Goal: Communication & Community: Participate in discussion

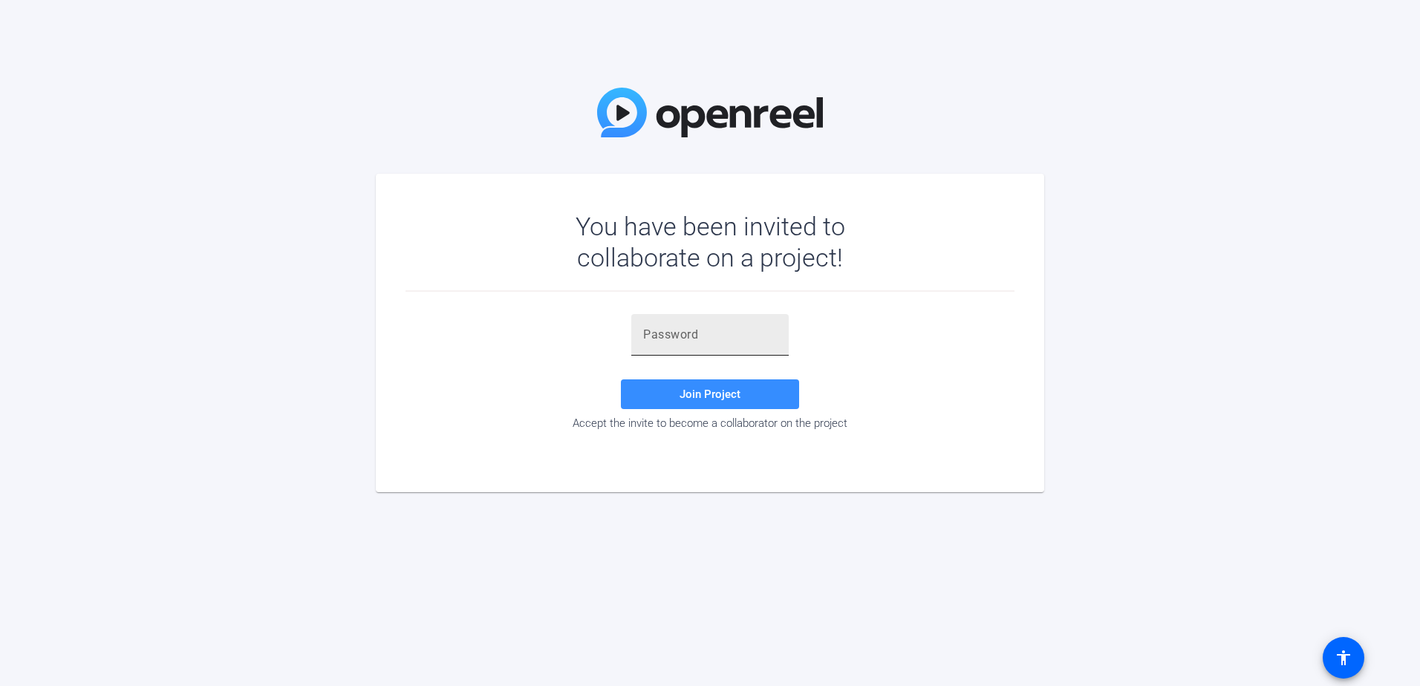
click at [720, 334] on input "text" at bounding box center [710, 335] width 134 height 18
paste input "1Gj,!="
type input "1Gj,!="
click at [705, 385] on span at bounding box center [710, 394] width 178 height 36
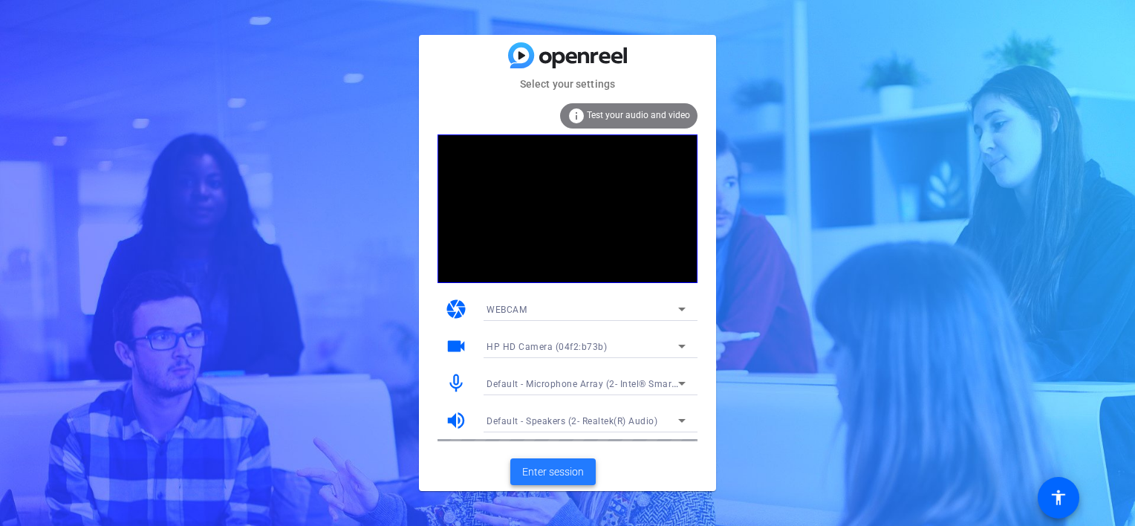
click at [566, 475] on span "Enter session" at bounding box center [553, 472] width 62 height 16
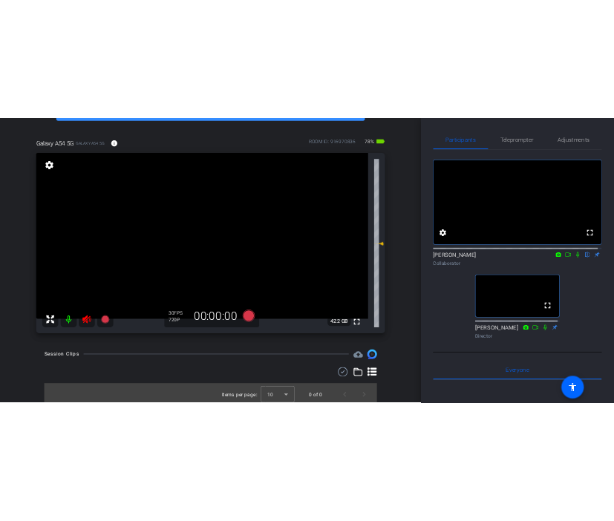
scroll to position [95, 0]
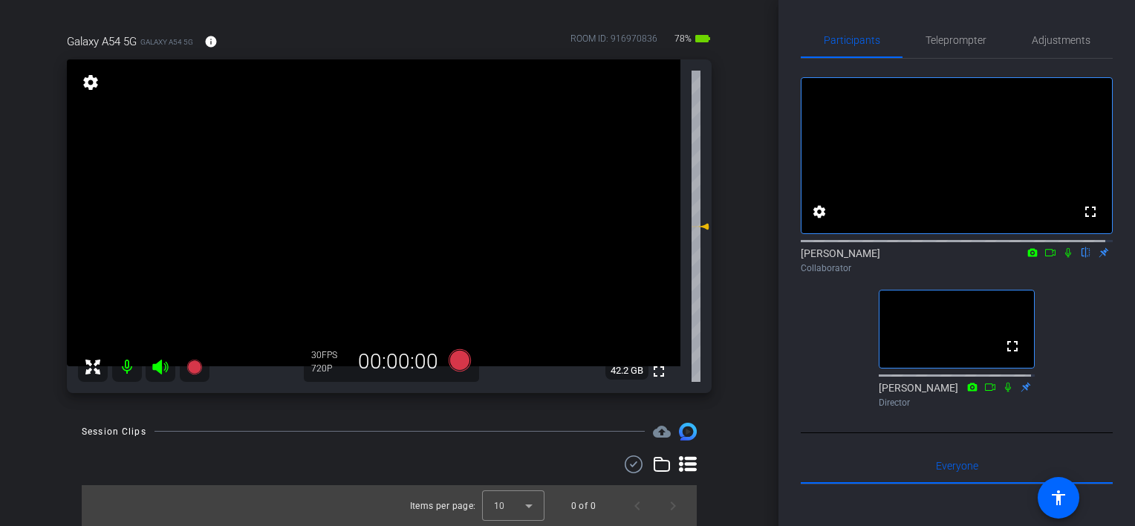
click at [1064, 258] on icon at bounding box center [1068, 252] width 12 height 10
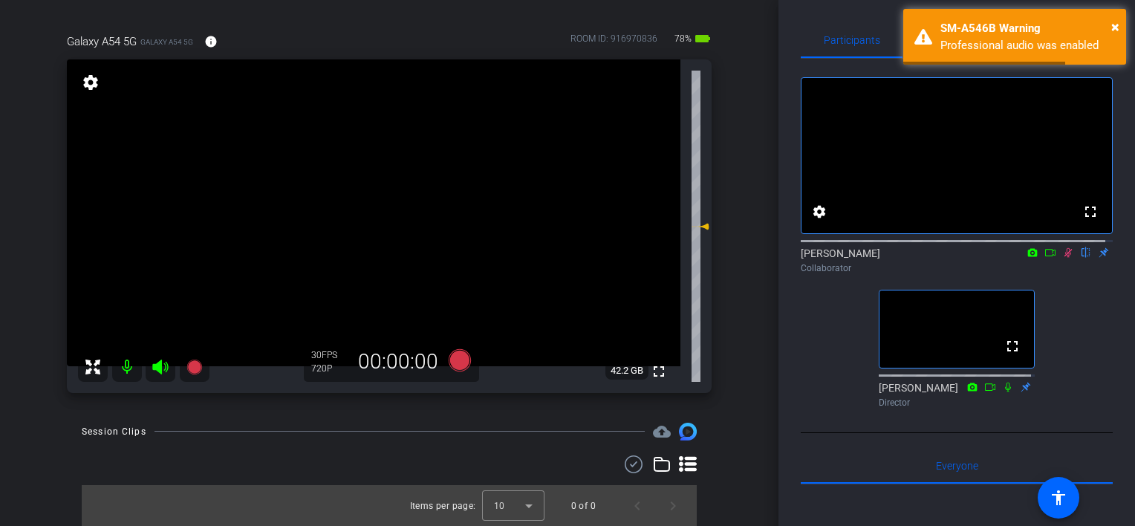
click at [1062, 258] on icon at bounding box center [1068, 252] width 12 height 10
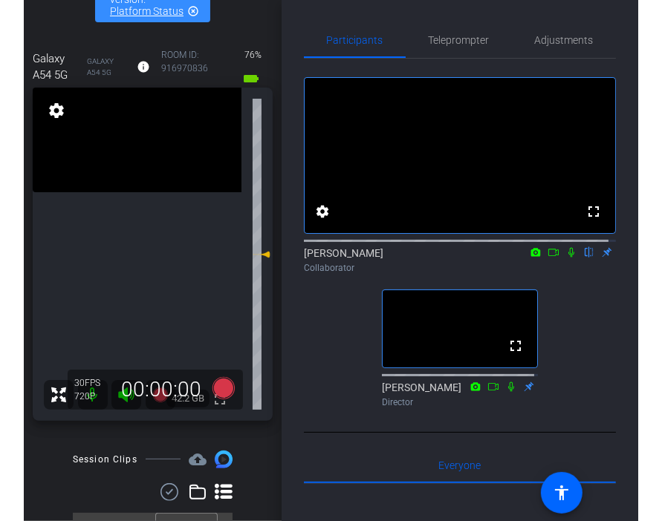
scroll to position [0, 0]
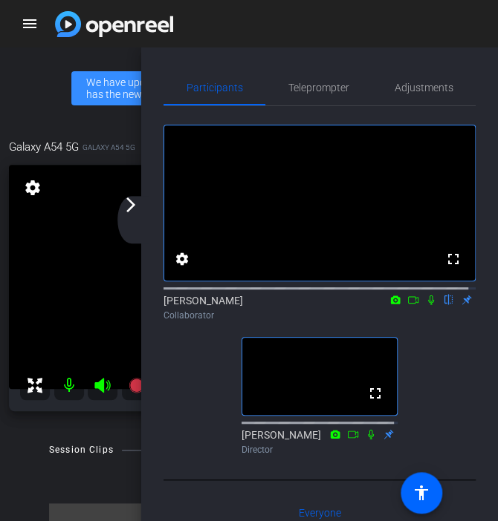
click at [425, 305] on icon at bounding box center [431, 300] width 12 height 10
click at [407, 305] on icon at bounding box center [413, 300] width 12 height 10
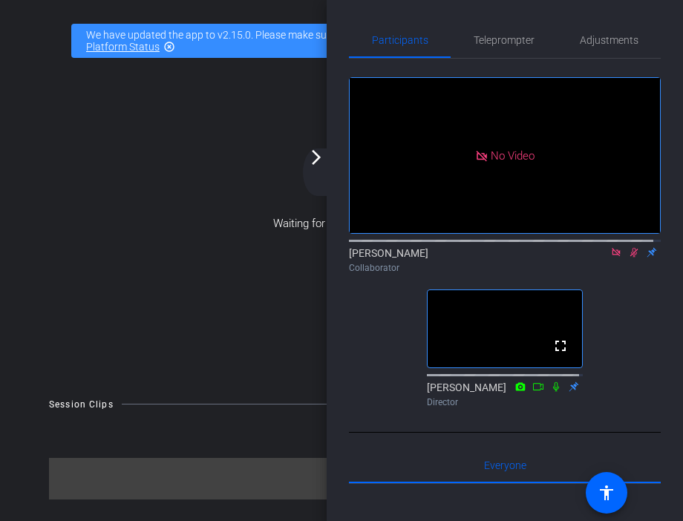
click at [630, 258] on icon at bounding box center [634, 253] width 8 height 10
click at [612, 256] on icon at bounding box center [616, 252] width 8 height 8
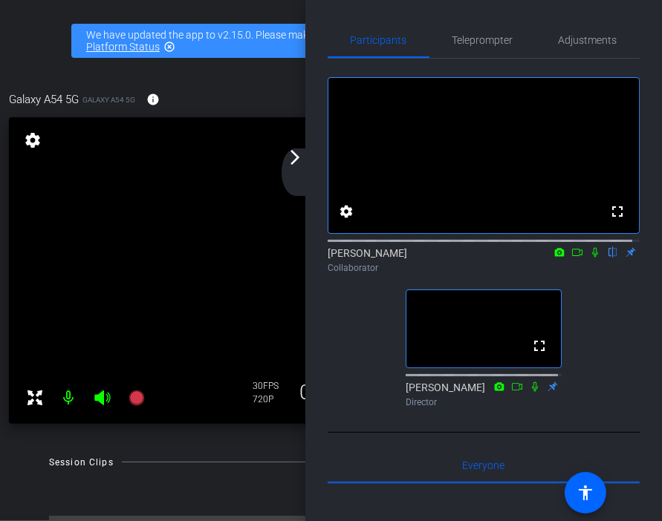
click at [589, 258] on icon at bounding box center [595, 252] width 12 height 10
click at [572, 258] on icon at bounding box center [577, 252] width 12 height 10
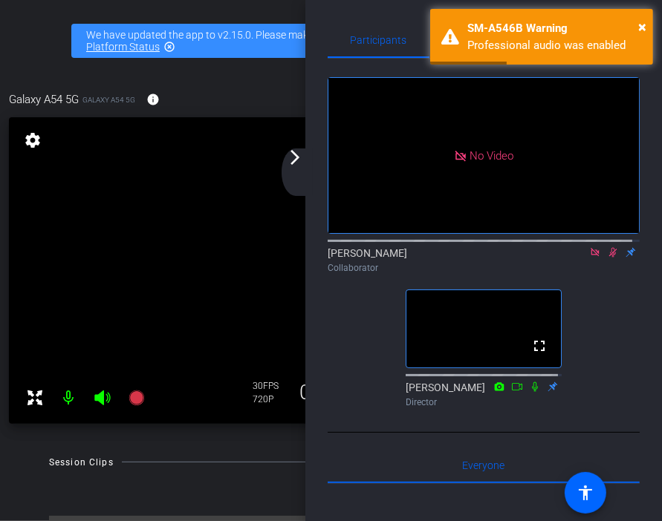
click at [609, 258] on icon at bounding box center [613, 253] width 8 height 10
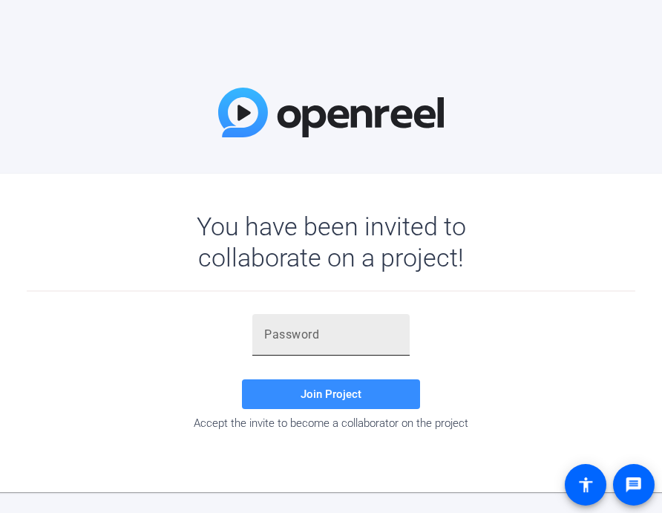
click at [305, 332] on input "text" at bounding box center [331, 335] width 134 height 18
drag, startPoint x: 304, startPoint y: 331, endPoint x: 276, endPoint y: 335, distance: 28.5
click at [269, 335] on input "text" at bounding box center [331, 335] width 134 height 18
paste input "1Gj,!="
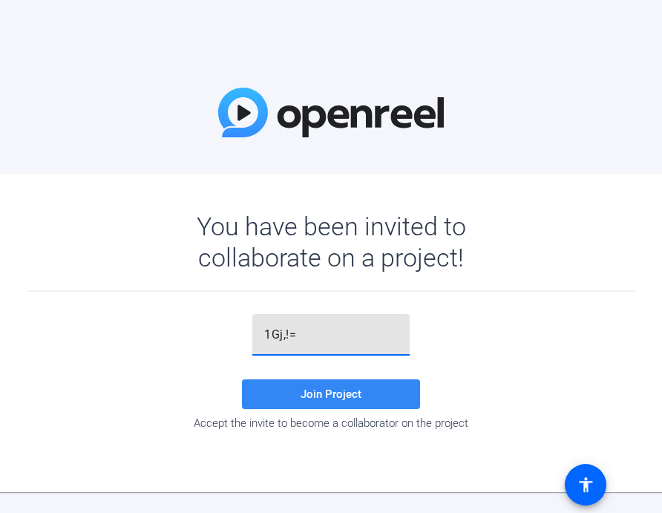
type input "1Gj,!="
click at [357, 400] on span "Join Project" at bounding box center [331, 394] width 61 height 13
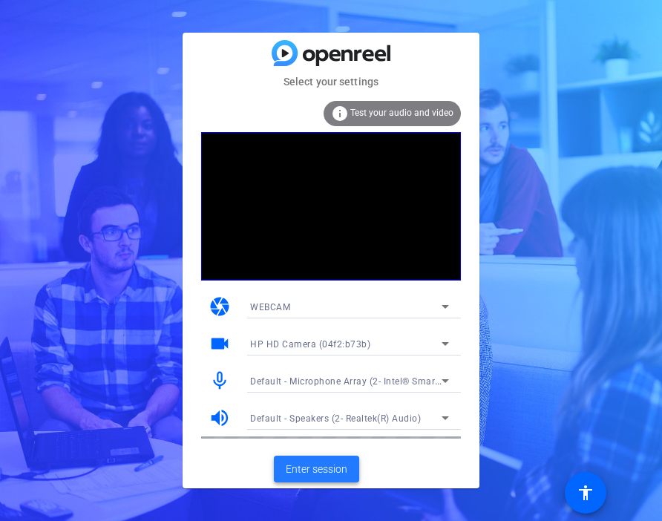
click at [333, 473] on span "Enter session" at bounding box center [317, 470] width 62 height 16
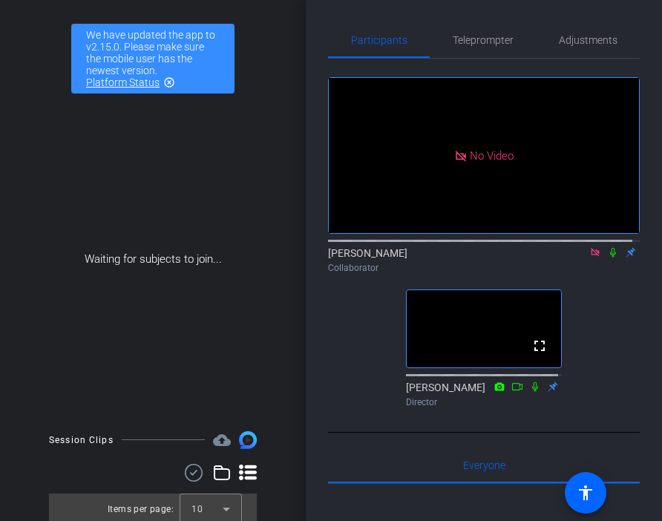
click at [591, 256] on icon at bounding box center [595, 252] width 8 height 8
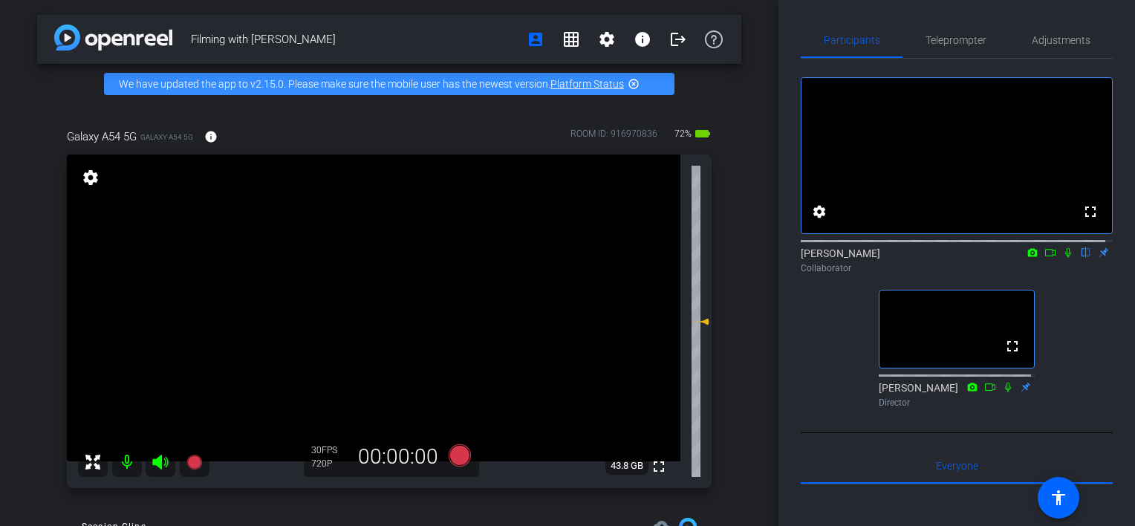
click at [662, 258] on icon at bounding box center [1068, 252] width 12 height 10
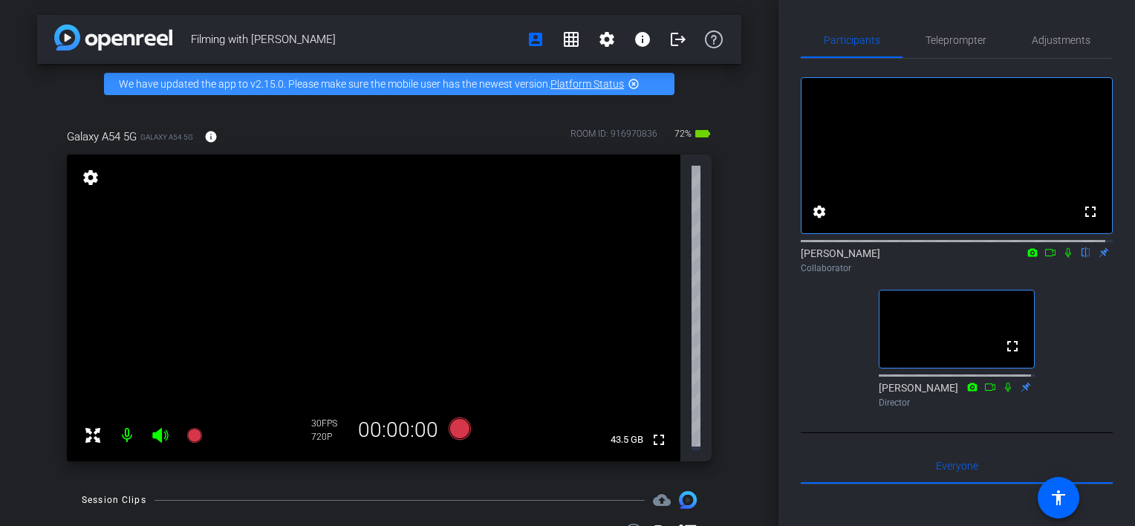
click at [662, 258] on icon at bounding box center [1068, 252] width 12 height 10
click at [662, 256] on icon at bounding box center [1050, 252] width 10 height 7
click at [662, 258] on icon at bounding box center [1068, 252] width 12 height 10
drag, startPoint x: 1060, startPoint y: 267, endPoint x: 1037, endPoint y: 281, distance: 26.0
click at [662, 258] on icon at bounding box center [1068, 253] width 8 height 10
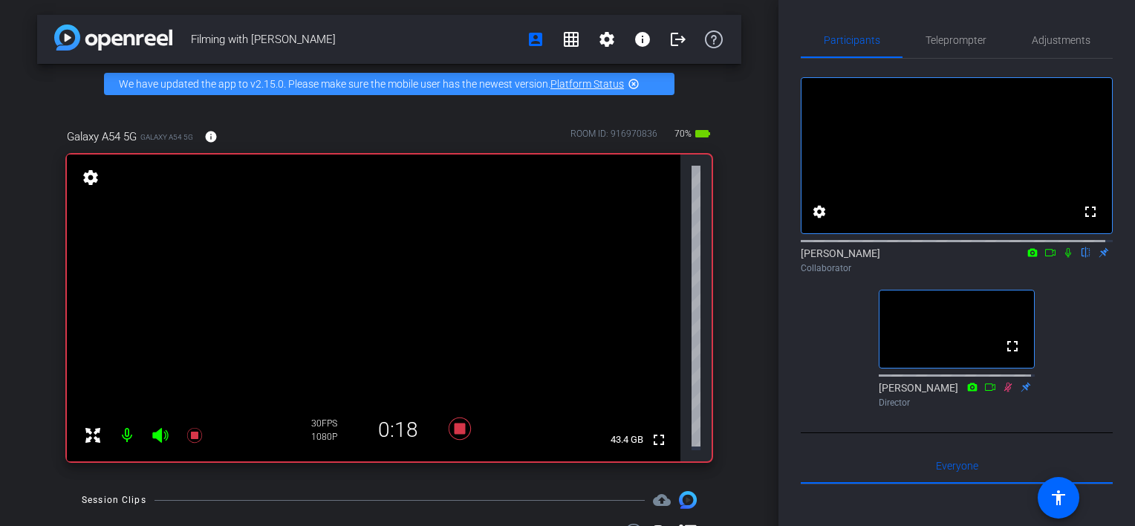
click at [662, 258] on icon at bounding box center [1068, 253] width 6 height 10
click at [662, 258] on icon at bounding box center [1068, 252] width 12 height 10
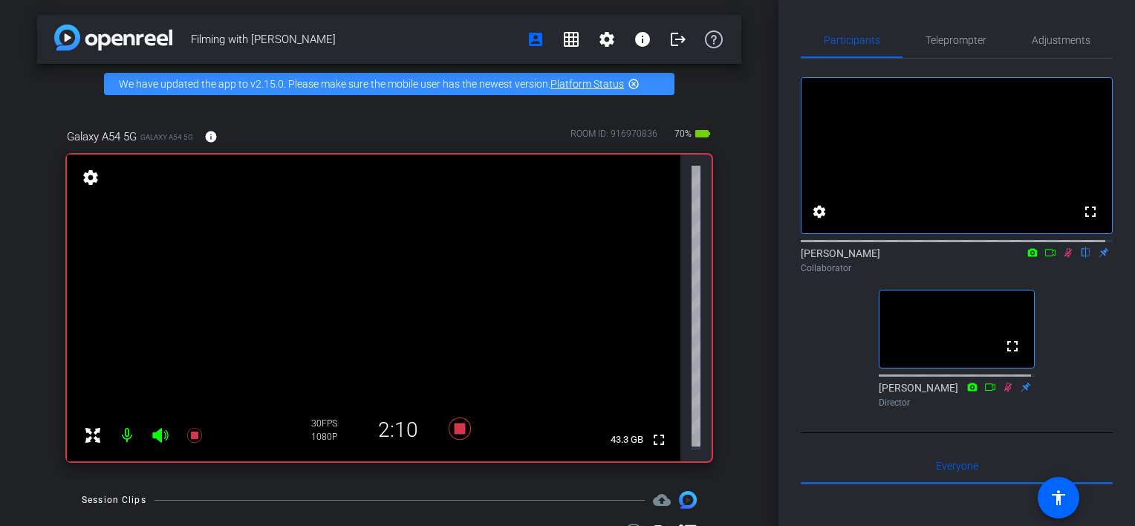
click at [662, 258] on icon at bounding box center [1068, 253] width 8 height 10
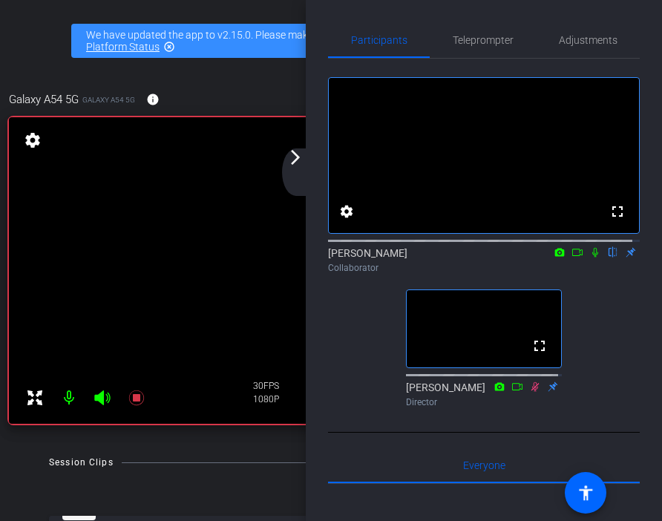
click at [590, 258] on icon at bounding box center [596, 252] width 12 height 10
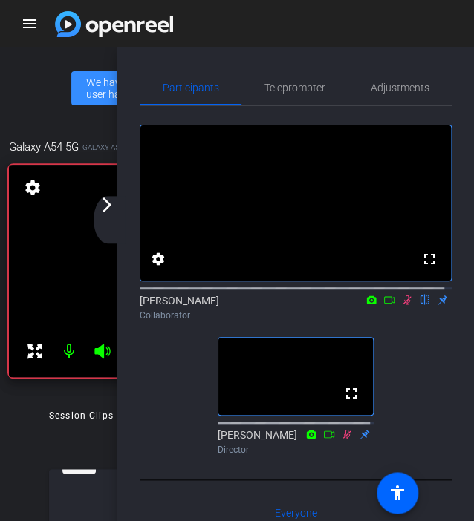
click at [403, 305] on icon at bounding box center [407, 301] width 8 height 10
click at [404, 305] on icon at bounding box center [407, 301] width 6 height 10
click at [403, 305] on icon at bounding box center [407, 301] width 8 height 10
click at [401, 305] on icon at bounding box center [407, 300] width 12 height 10
click at [403, 305] on icon at bounding box center [407, 301] width 8 height 10
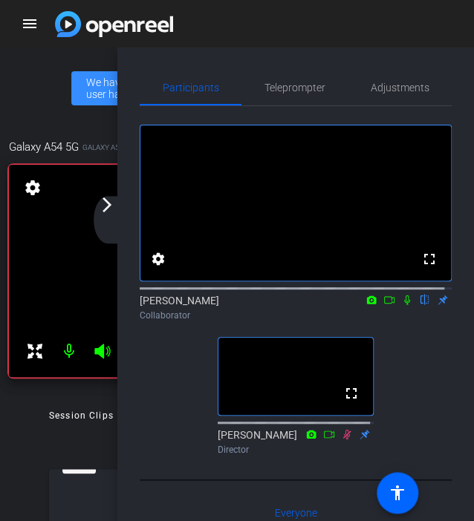
click at [404, 305] on icon at bounding box center [407, 301] width 6 height 10
click at [401, 305] on icon at bounding box center [407, 300] width 12 height 10
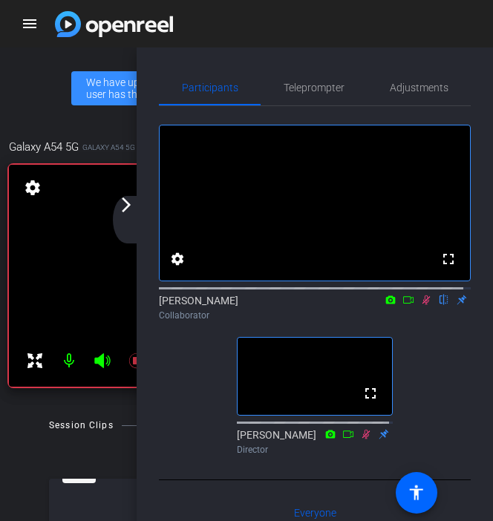
click at [420, 305] on icon at bounding box center [426, 300] width 12 height 10
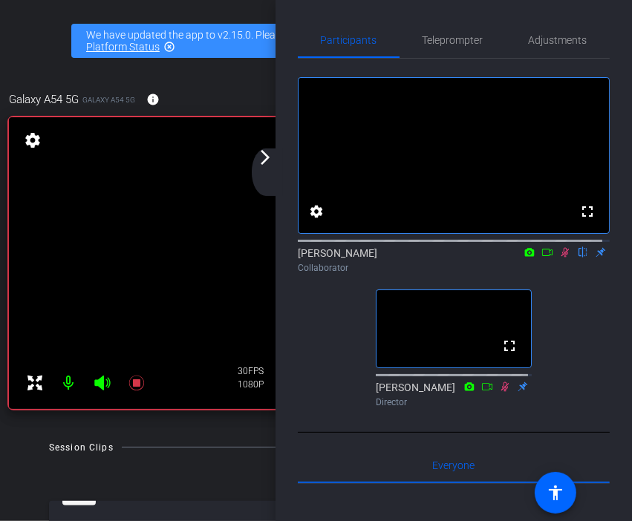
click at [559, 258] on icon at bounding box center [565, 252] width 12 height 10
click at [562, 258] on icon at bounding box center [565, 253] width 6 height 10
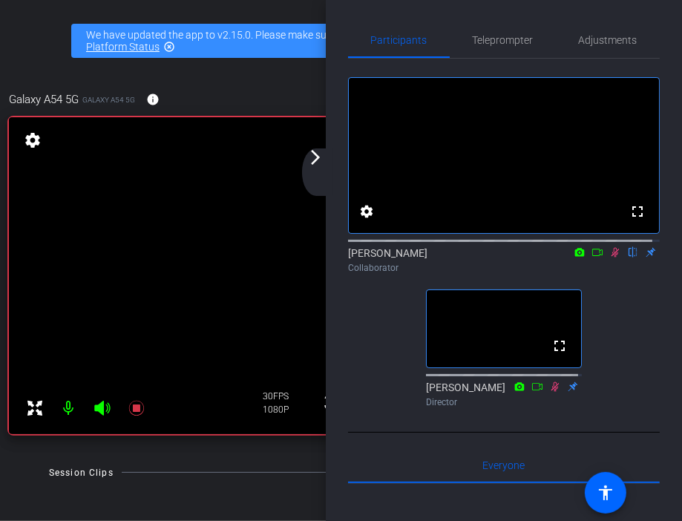
click at [612, 258] on icon at bounding box center [616, 253] width 8 height 10
click at [610, 258] on icon at bounding box center [616, 252] width 12 height 10
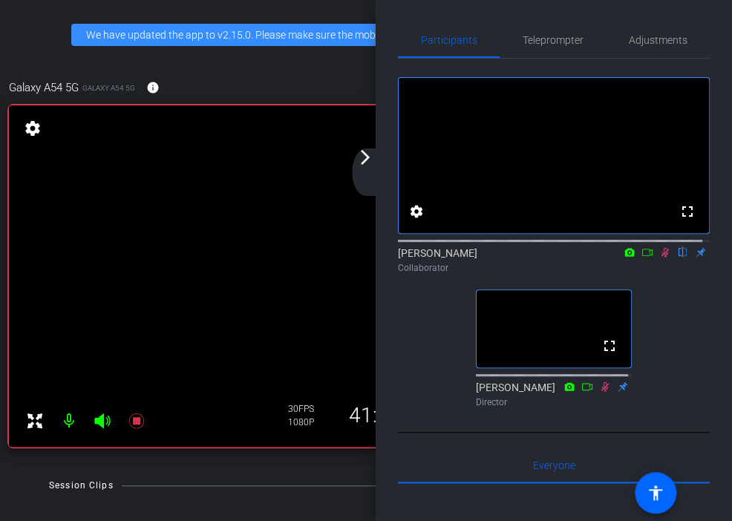
click at [659, 258] on icon at bounding box center [665, 252] width 12 height 10
click at [662, 258] on icon at bounding box center [665, 253] width 6 height 10
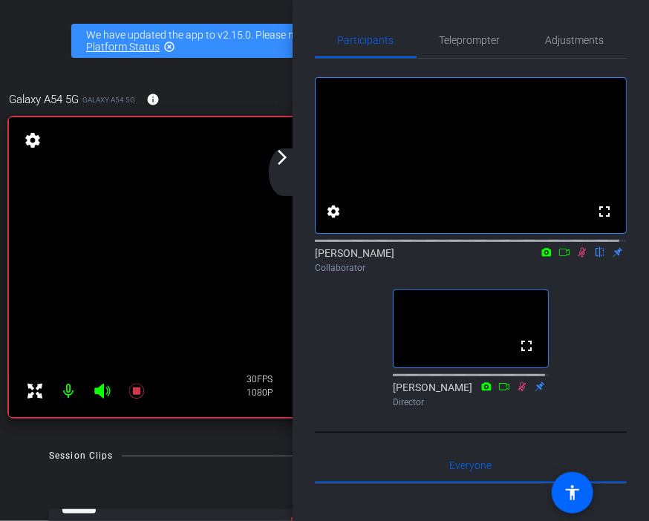
click at [578, 258] on icon at bounding box center [582, 253] width 8 height 10
click at [577, 258] on icon at bounding box center [582, 252] width 12 height 10
click at [578, 258] on icon at bounding box center [582, 253] width 8 height 10
click at [579, 258] on icon at bounding box center [582, 253] width 6 height 10
click at [578, 258] on icon at bounding box center [582, 253] width 8 height 10
